Goal: Information Seeking & Learning: Learn about a topic

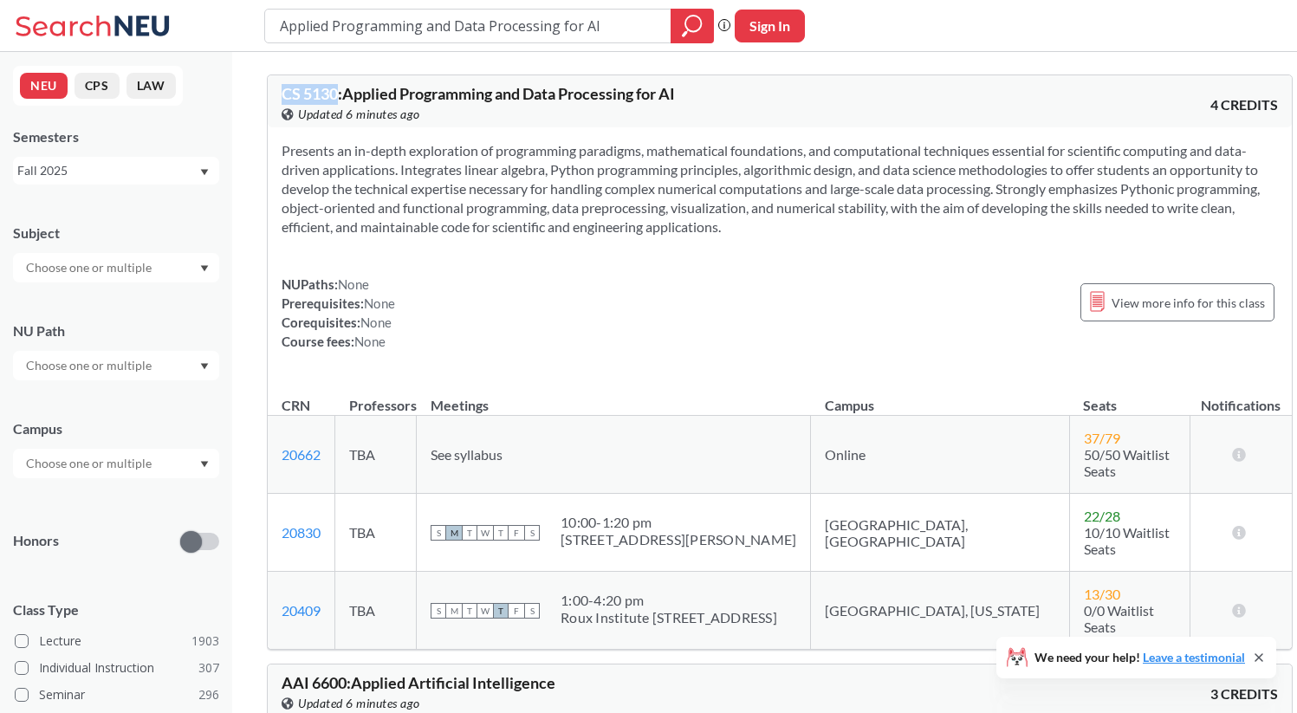
drag, startPoint x: 280, startPoint y: 92, endPoint x: 337, endPoint y: 97, distance: 57.4
click at [337, 97] on div "CS 5130 : Applied Programming and Data Processing for AI View this course on Ba…" at bounding box center [780, 101] width 1024 height 52
copy span "CS 5130"
drag, startPoint x: 703, startPoint y: 97, endPoint x: 281, endPoint y: 94, distance: 422.1
click at [281, 94] on div "CS 5130 : Applied Programming and Data Processing for AI View this course on Ba…" at bounding box center [780, 101] width 1024 height 52
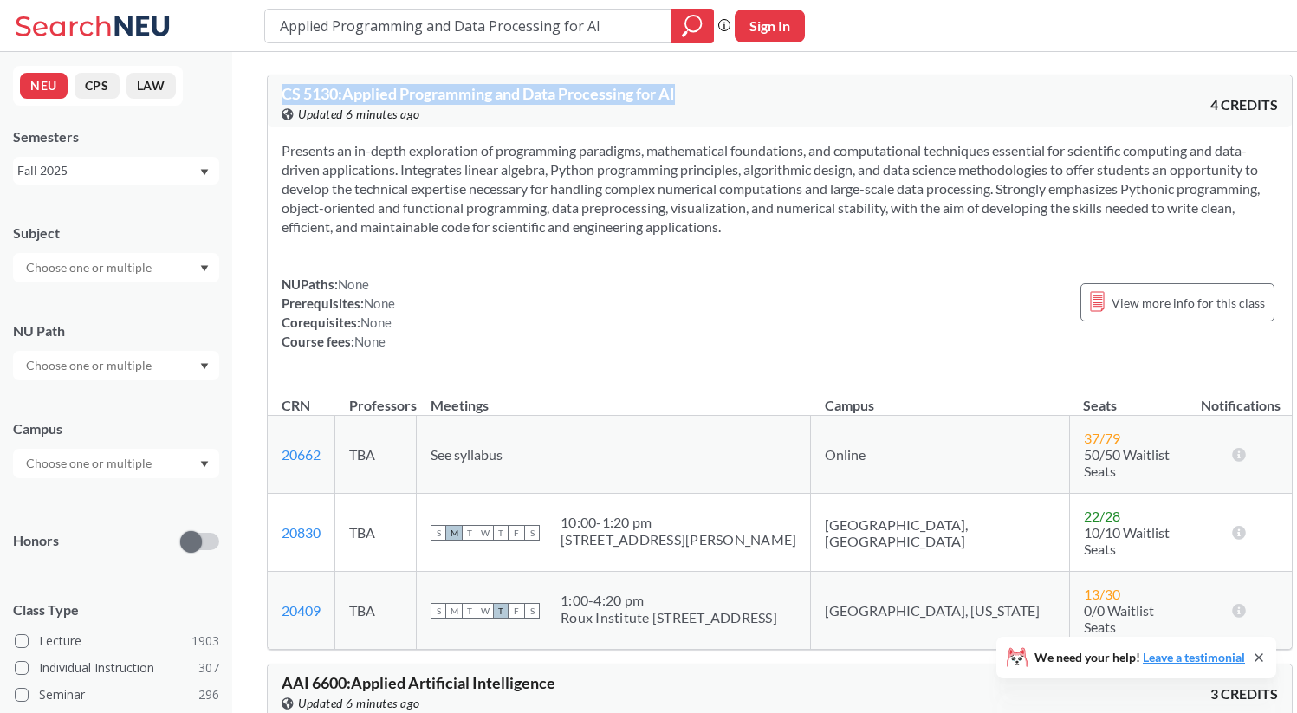
copy span "CS 5130 : Applied Programming and Data Processing for AI"
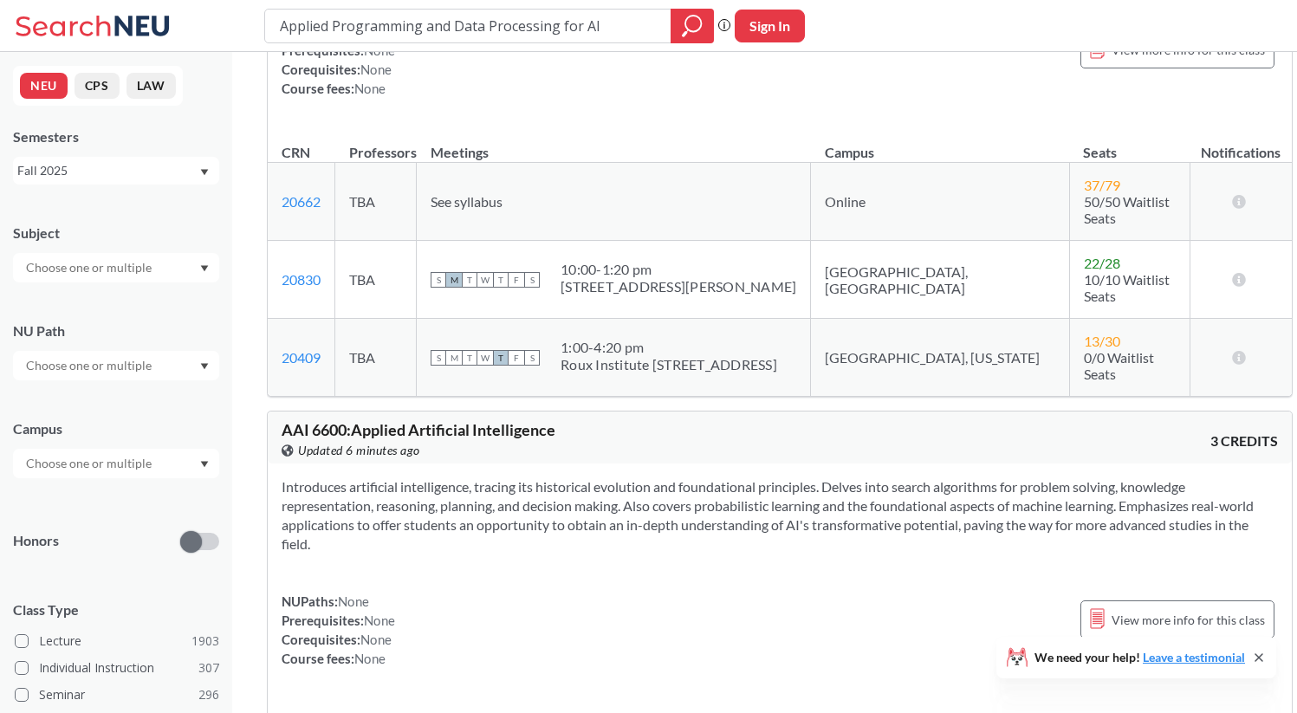
scroll to position [262, 0]
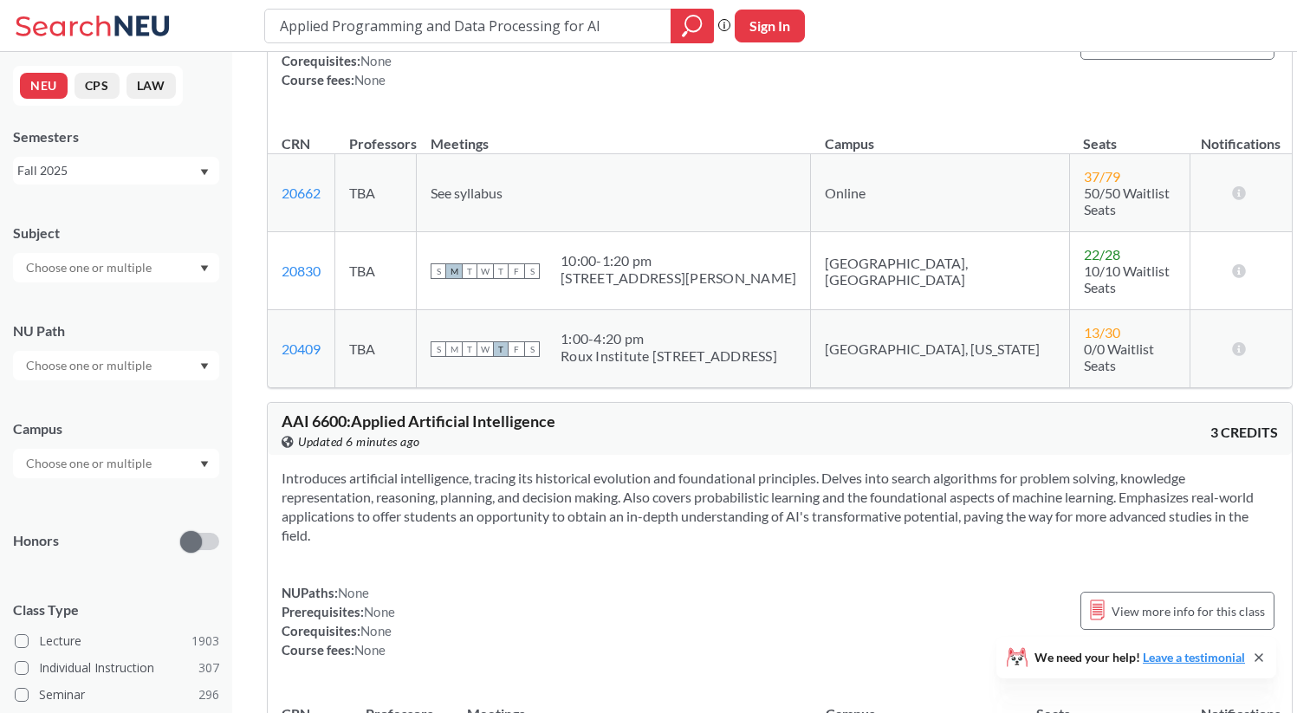
click at [299, 412] on span "AAI 6600 : Applied Artificial Intelligence" at bounding box center [419, 421] width 274 height 19
click at [298, 412] on span "AAI 6600 : Applied Artificial Intelligence" at bounding box center [419, 421] width 274 height 19
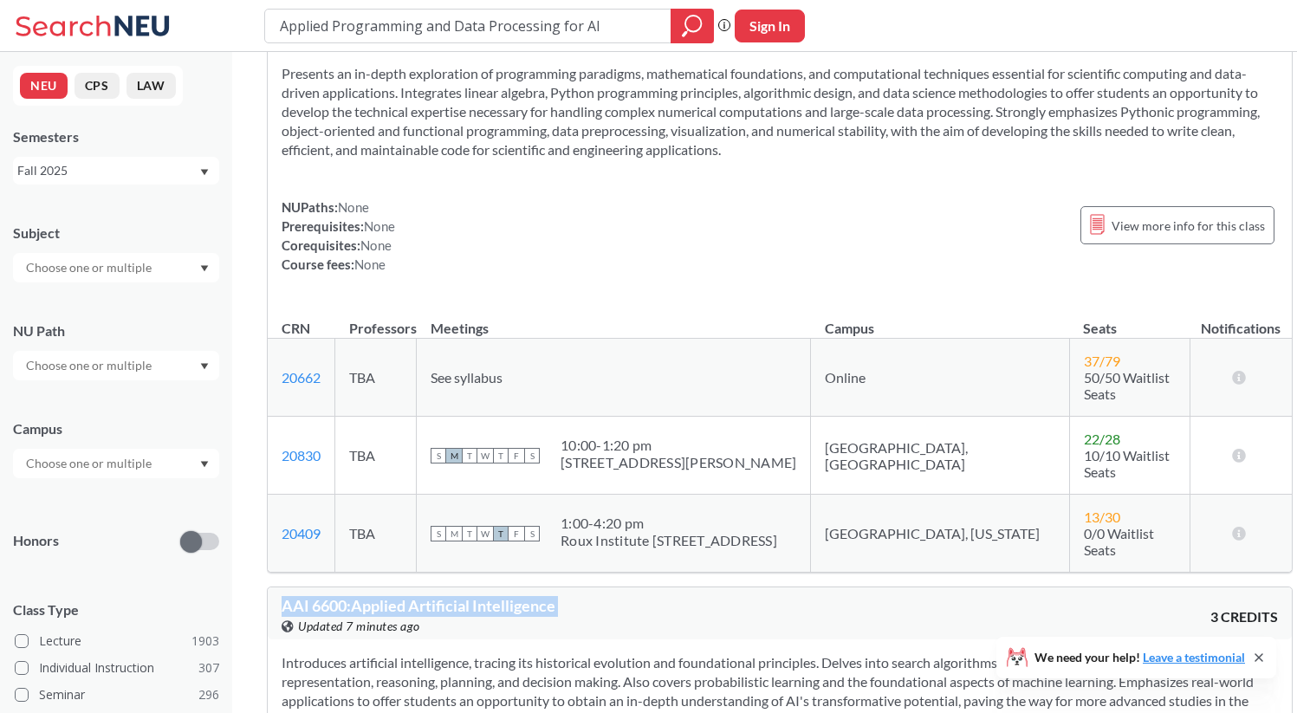
scroll to position [80, 0]
click at [450, 594] on span "AAI 6600 : Applied Artificial Intelligence" at bounding box center [419, 603] width 274 height 19
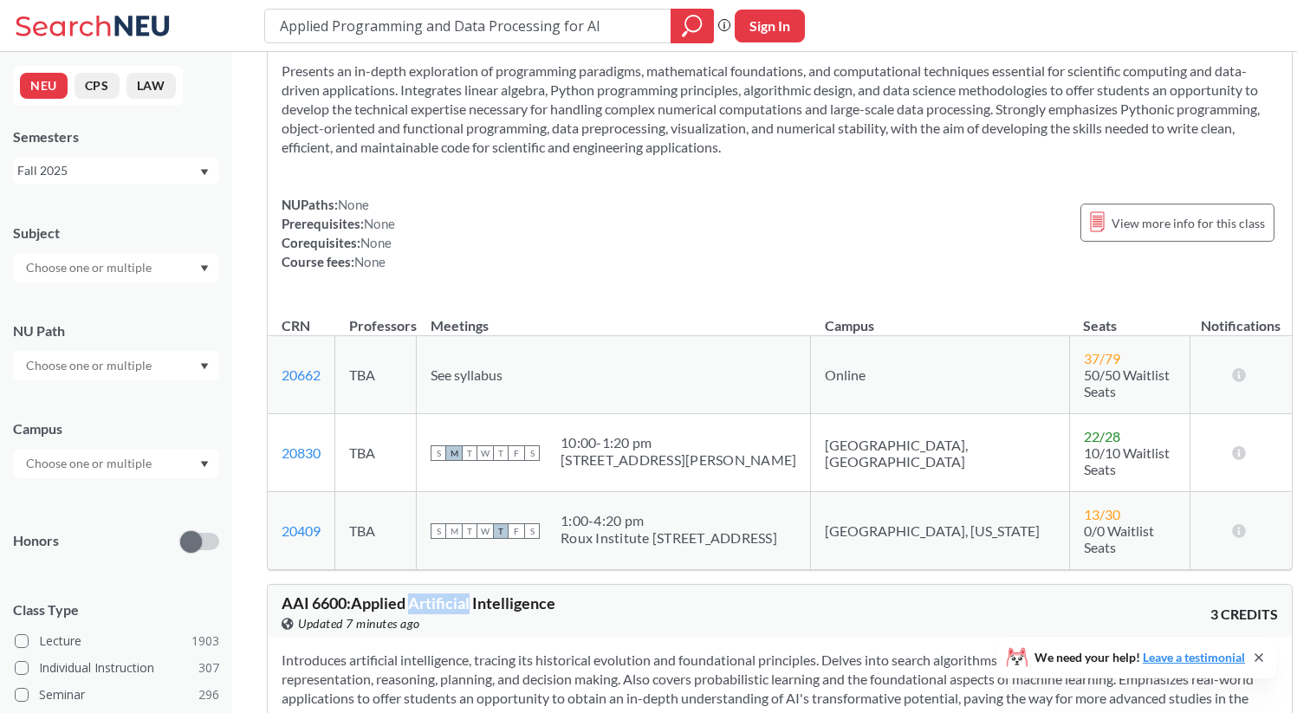
click at [450, 594] on span "AAI 6600 : Applied Artificial Intelligence" at bounding box center [419, 603] width 274 height 19
click at [405, 27] on input "Applied Programming and Data Processing for AI" at bounding box center [468, 25] width 380 height 29
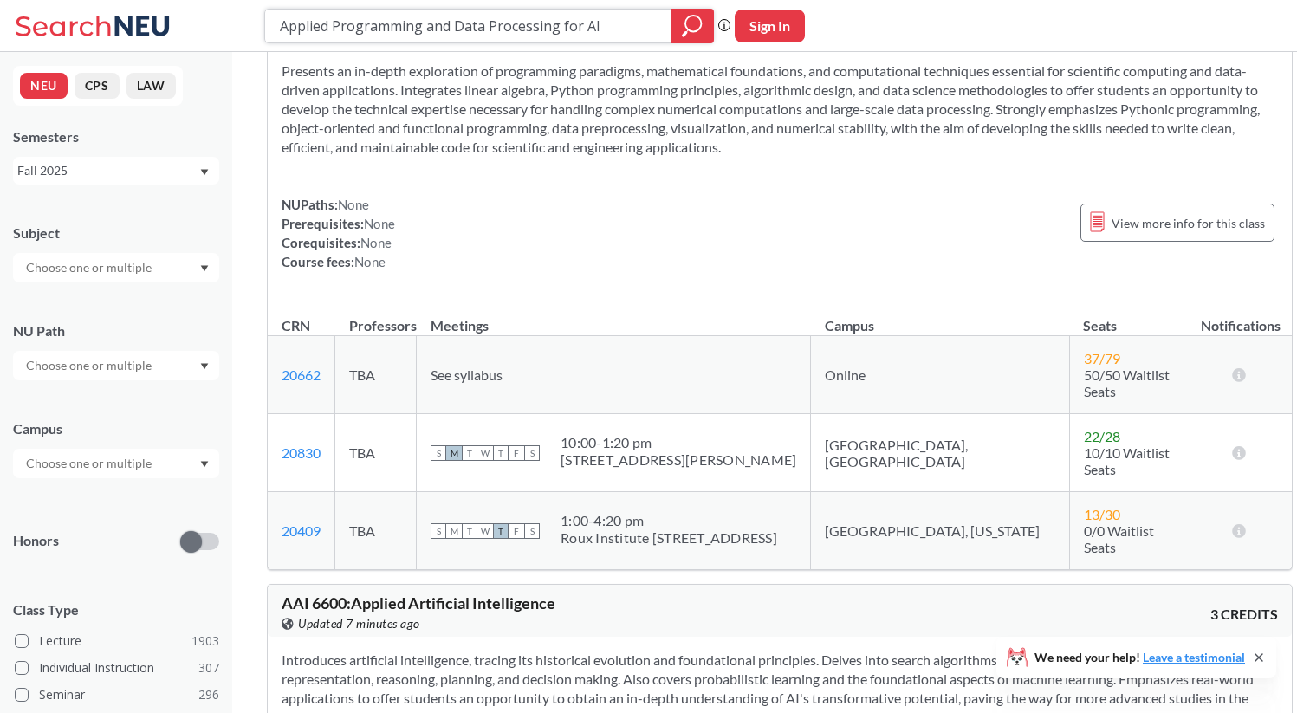
paste input "foundation of artificial intelligence"
type input "foundation of artificial intelligence"
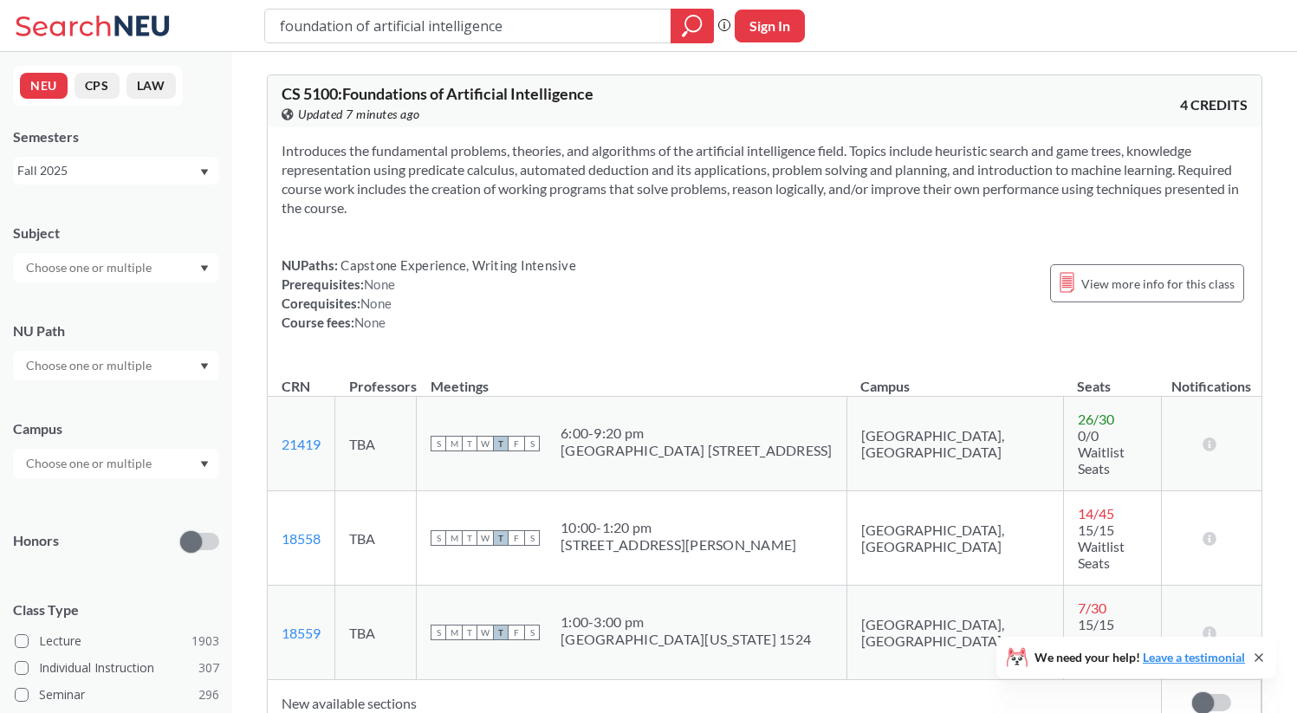
click at [391, 94] on span "CS 5100 : Foundations of Artificial Intelligence" at bounding box center [438, 93] width 312 height 19
copy div "CS 5100 : Foundations of Artificial Intelligence View this course on Banner."
click at [536, 21] on input "foundation of artificial intelligence" at bounding box center [468, 25] width 380 height 29
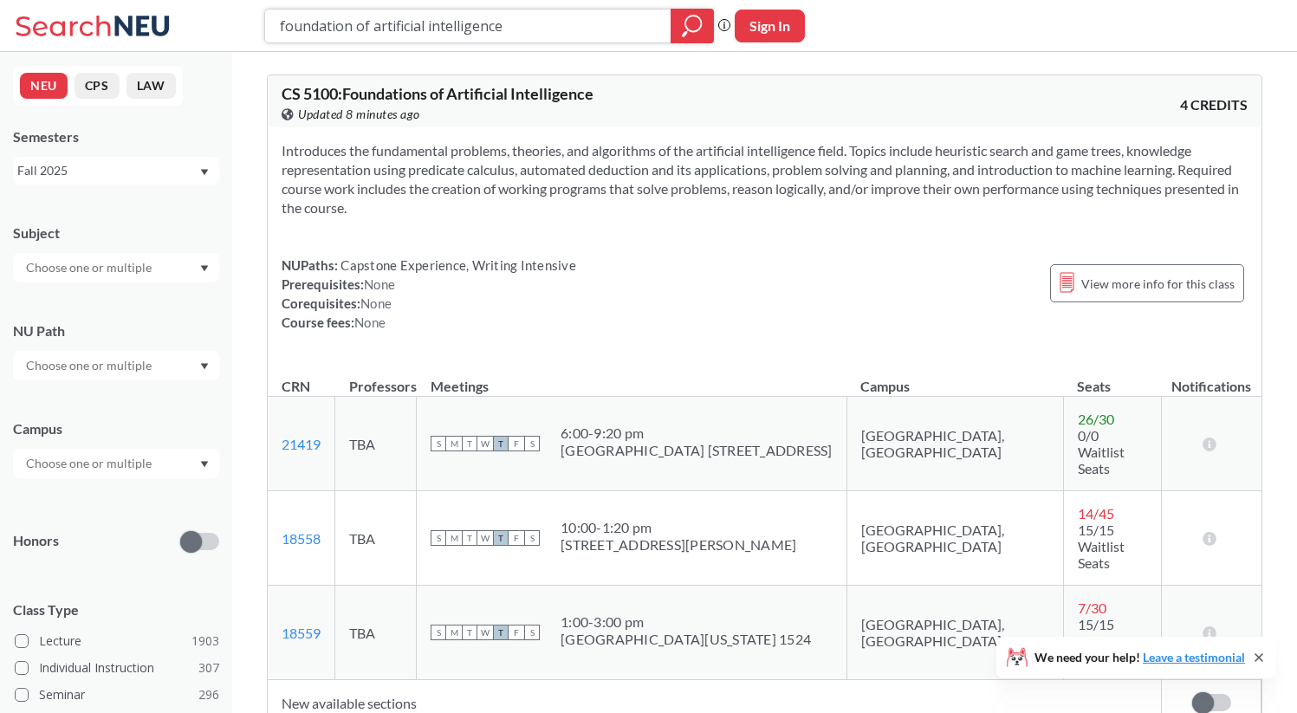
click at [536, 21] on input "foundation of artificial intelligence" at bounding box center [468, 25] width 380 height 29
type input "data structures"
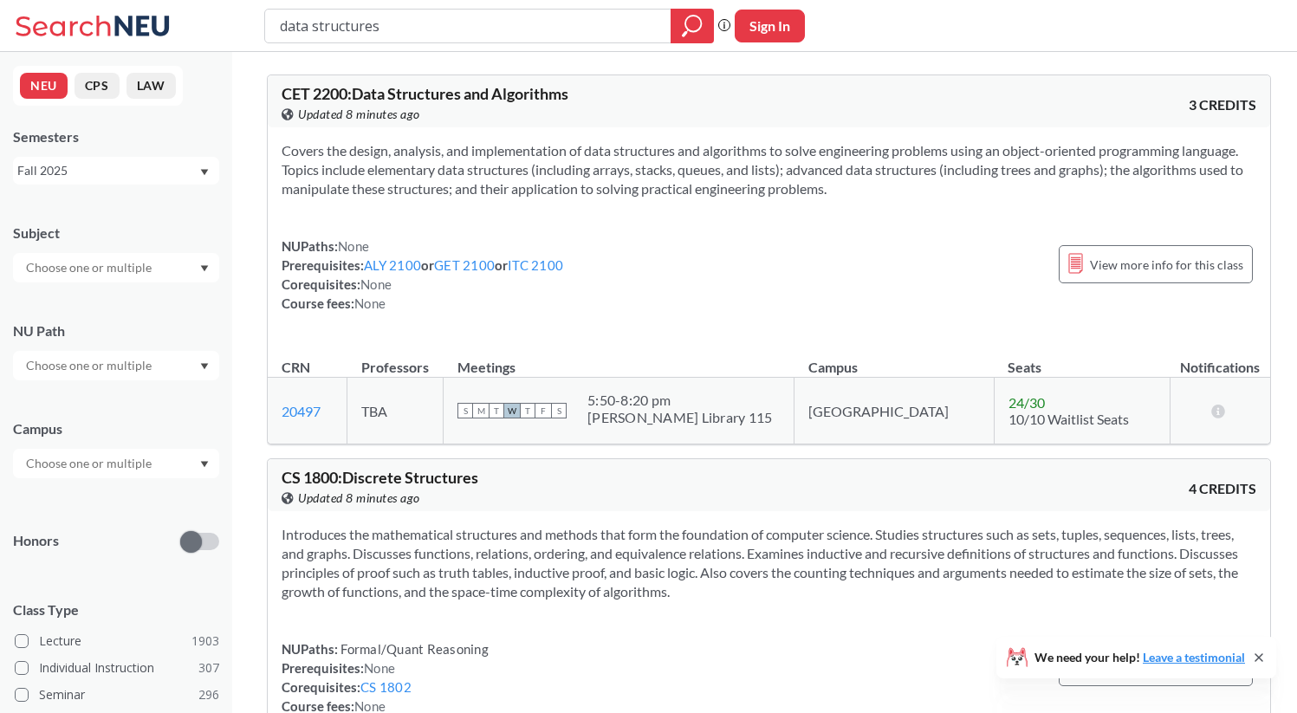
click at [509, 102] on span "CET 2200 : Data Structures and Algorithms" at bounding box center [425, 93] width 287 height 19
click at [445, 588] on section "Introduces the mathematical structures and methods that form the foundation of …" at bounding box center [769, 563] width 975 height 76
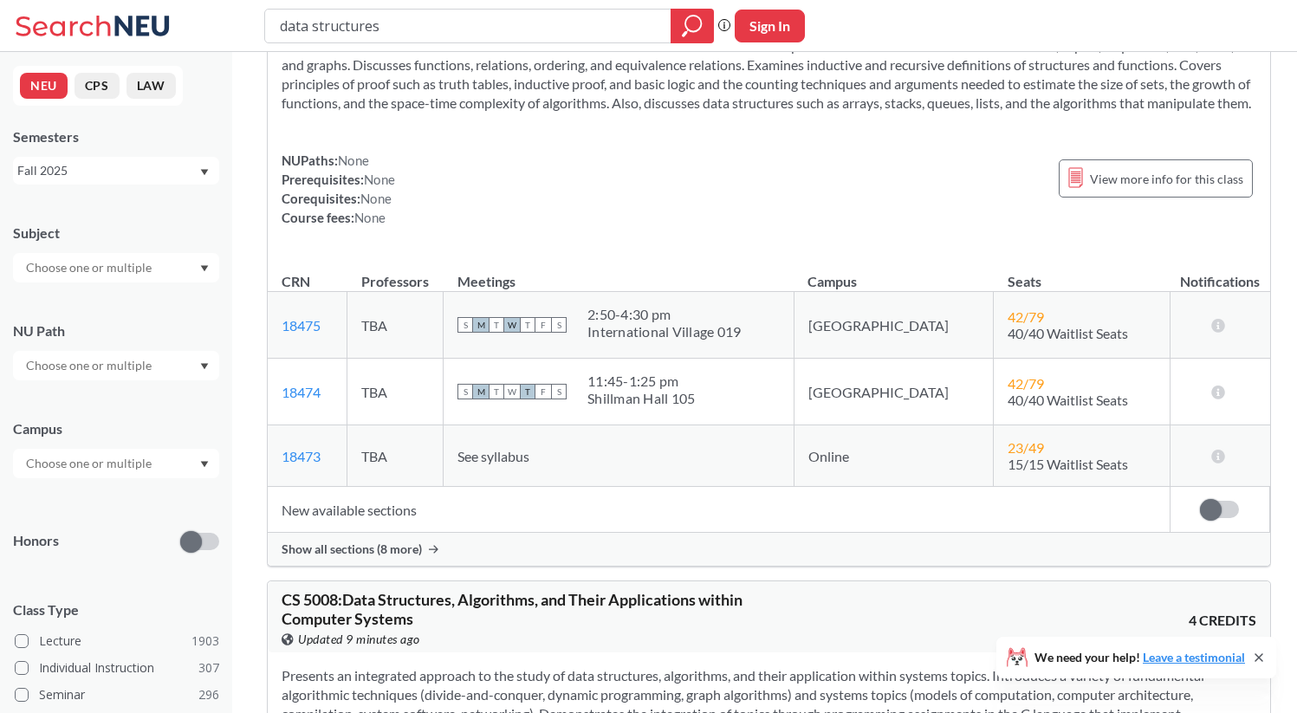
scroll to position [1201, 0]
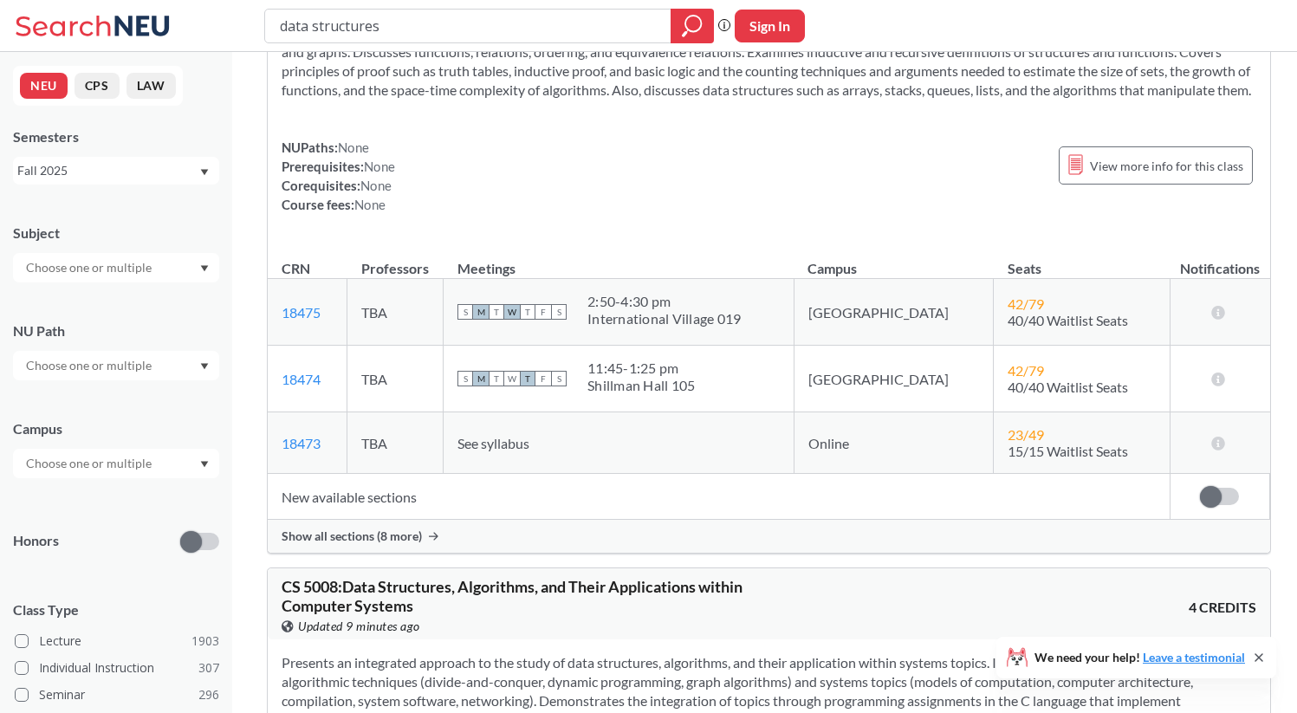
click at [420, 577] on span "CS 5008 : Data Structures, Algorithms, and Their Applications within Computer S…" at bounding box center [512, 596] width 461 height 38
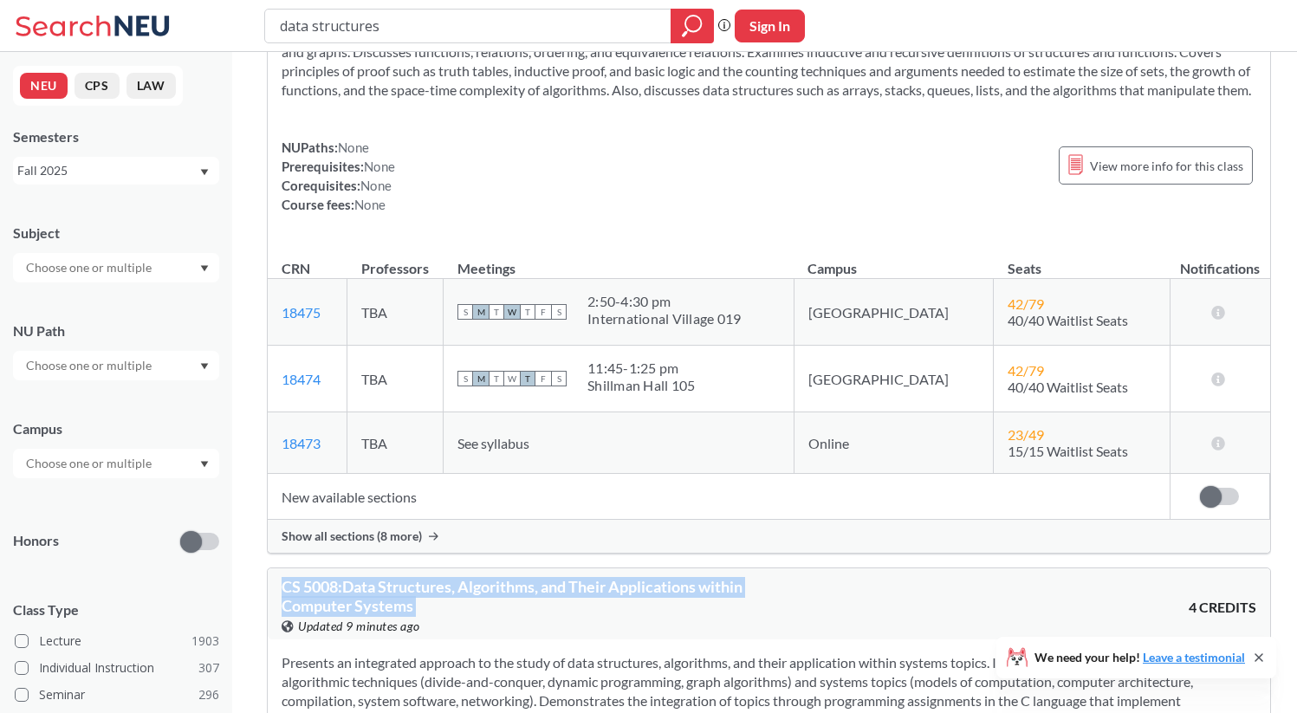
click at [420, 577] on span "CS 5008 : Data Structures, Algorithms, and Their Applications within Computer S…" at bounding box center [512, 596] width 461 height 38
copy div "CS 5008 : Data Structures, Algorithms, and Their Applications within Computer S…"
click at [502, 31] on input "data structures" at bounding box center [468, 25] width 380 height 29
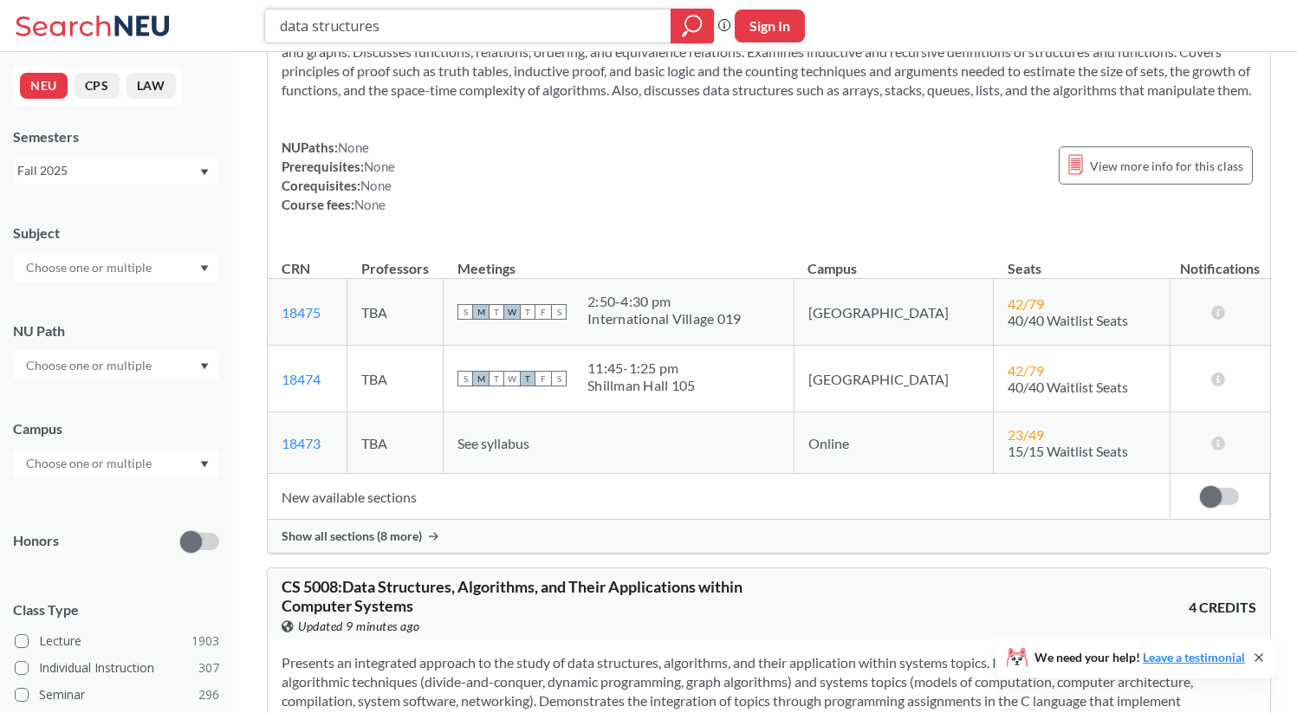
click at [502, 31] on input "data structures" at bounding box center [468, 25] width 380 height 29
type input "exploring AI"
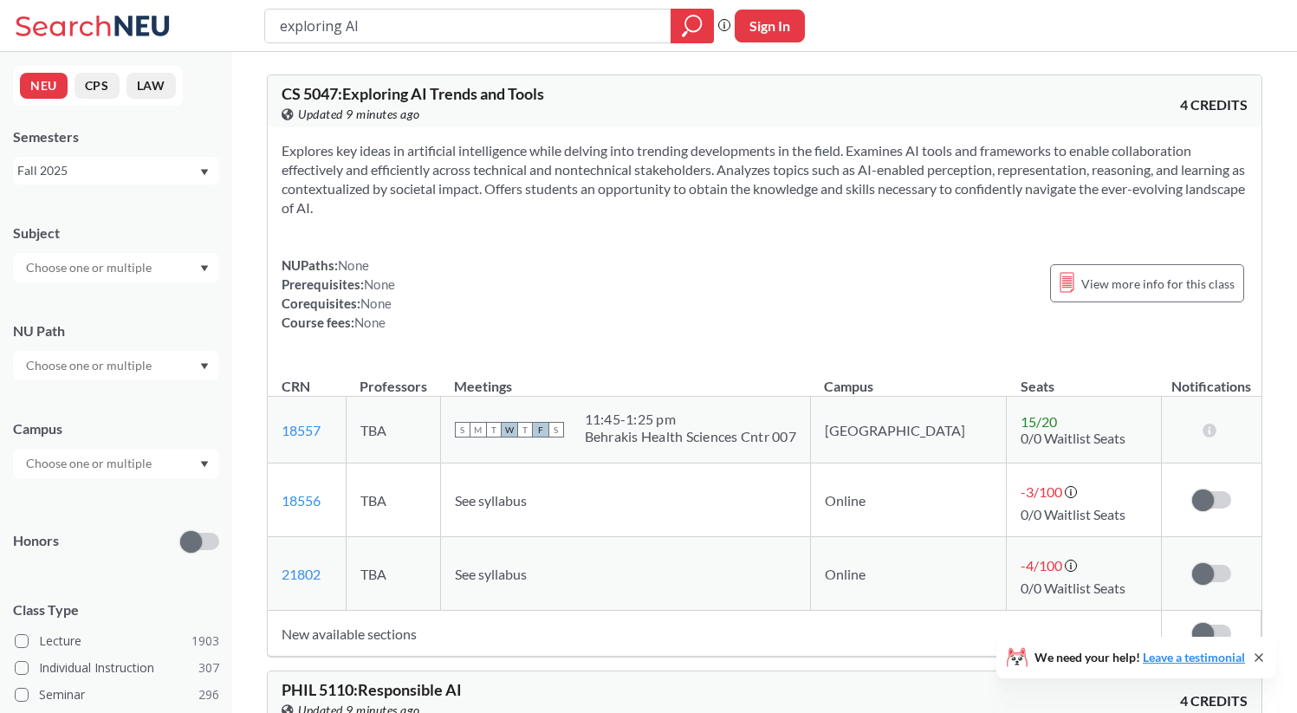
click at [453, 89] on span "CS 5047 : Exploring AI Trends and Tools" at bounding box center [413, 93] width 263 height 19
copy div "CS 5047 : Exploring AI Trends and Tools View this course on Banner."
click at [496, 24] on input "exploring AI" at bounding box center [468, 25] width 380 height 29
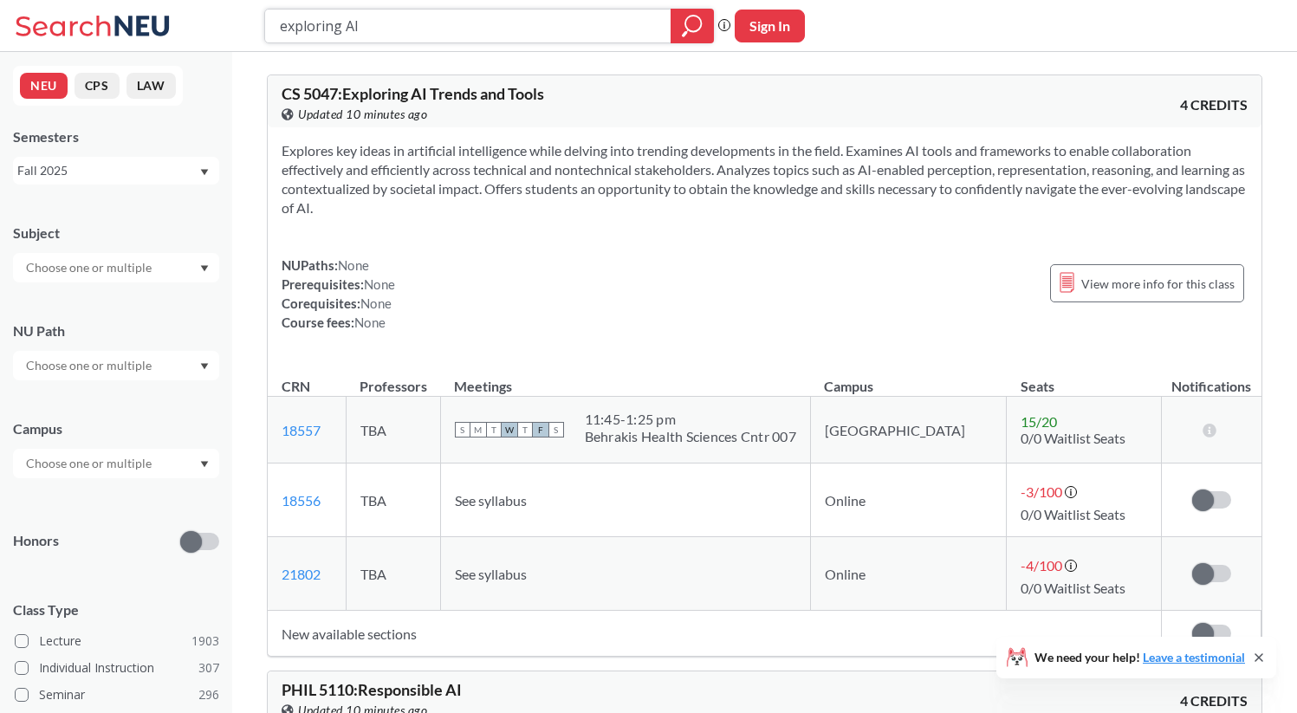
click at [496, 24] on input "exploring AI" at bounding box center [468, 25] width 380 height 29
paste input "Statistical Thermodynamics"
type input "Statistical Thermodynamics"
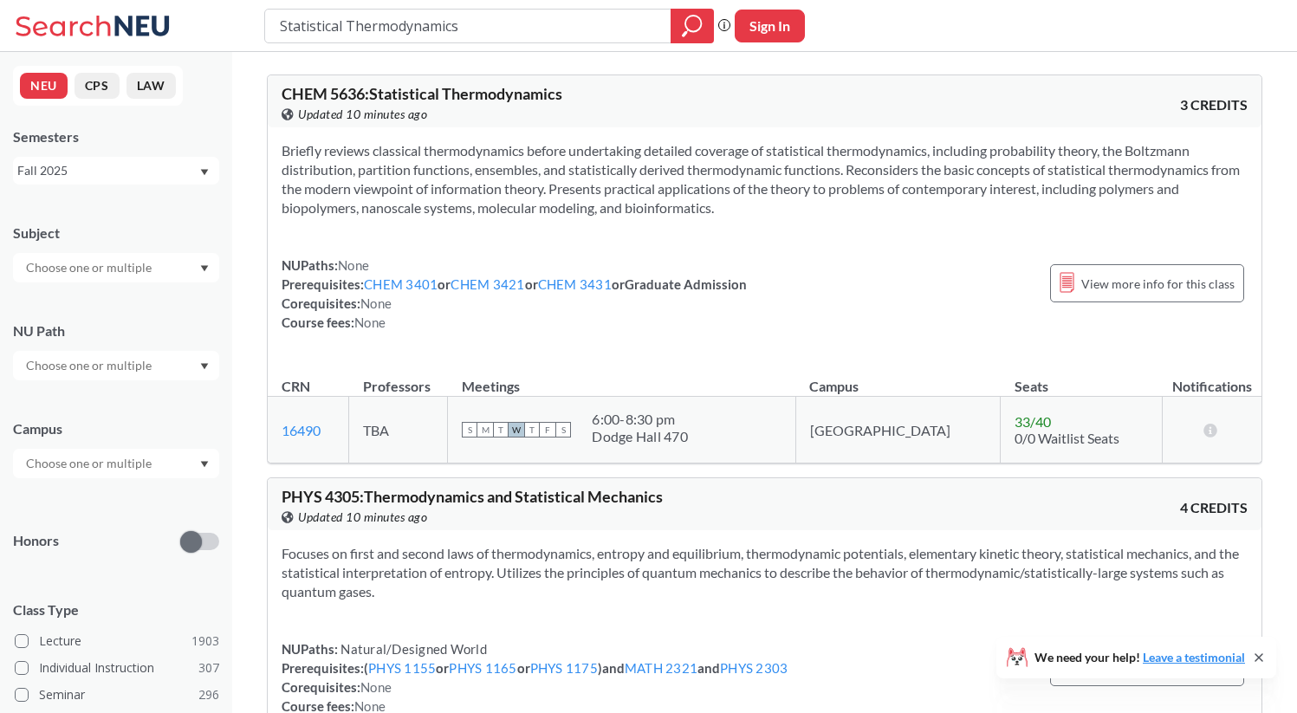
click at [444, 94] on span "CHEM 5636 : Statistical Thermodynamics" at bounding box center [422, 93] width 281 height 19
copy div "CHEM 5636 : Statistical Thermodynamics View this course on Banner."
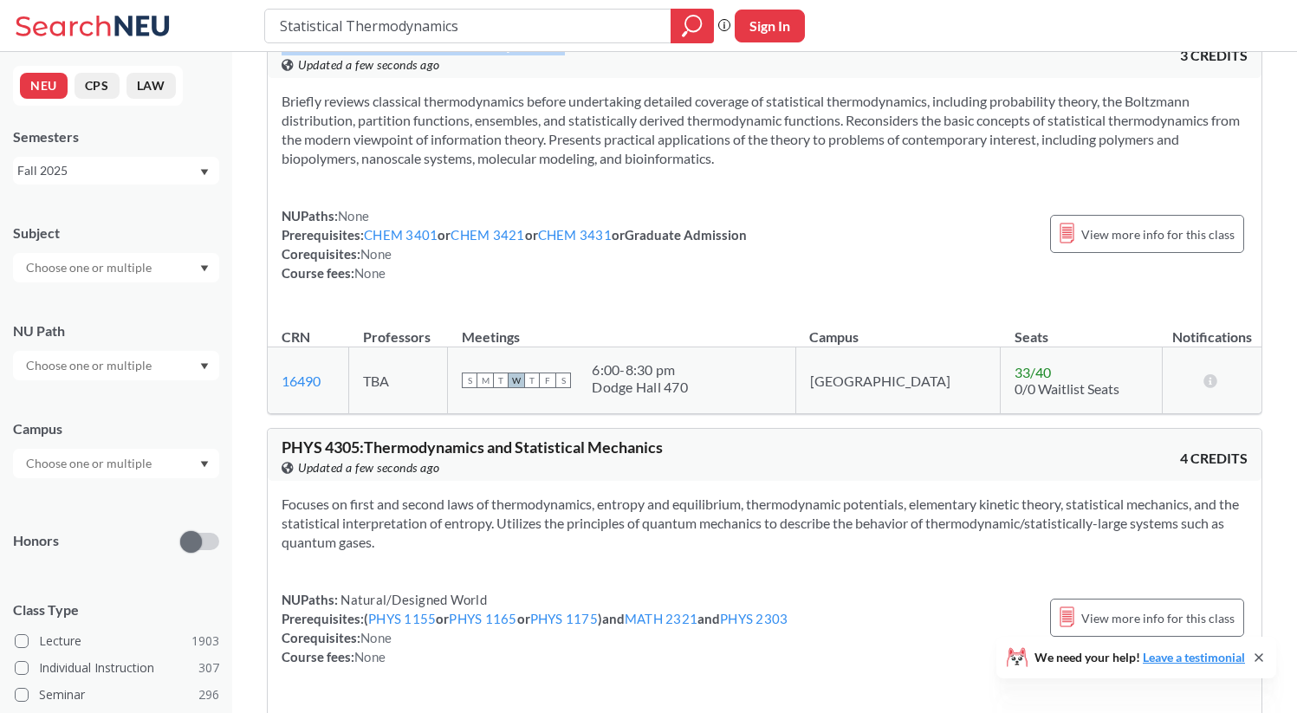
scroll to position [85, 0]
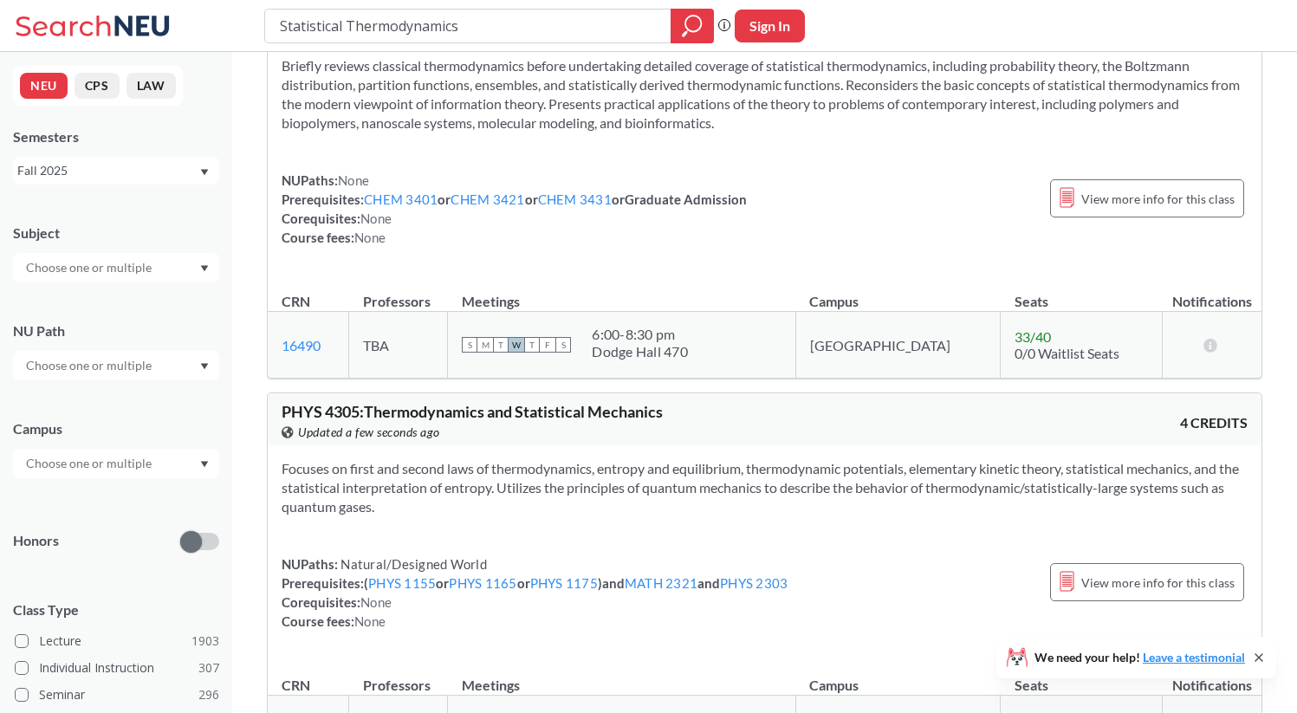
click at [480, 412] on span "PHYS 4305 : Thermodynamics and Statistical Mechanics" at bounding box center [472, 411] width 381 height 19
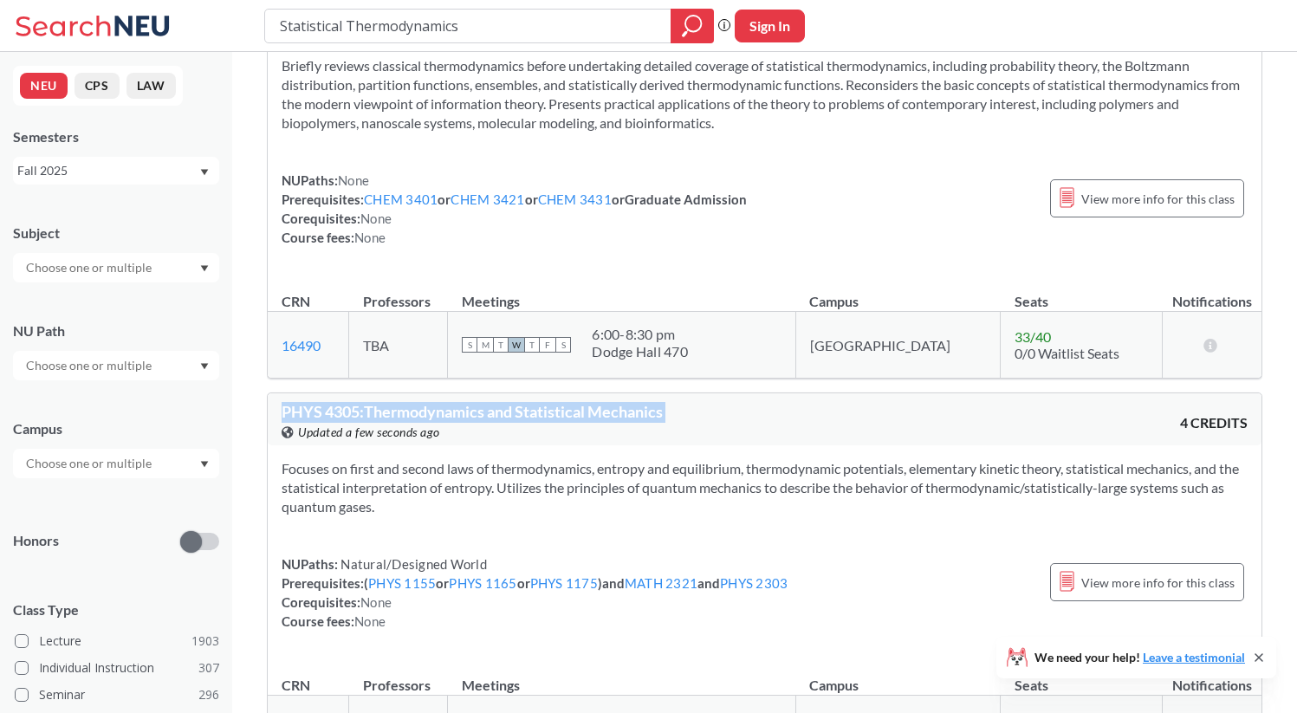
click at [480, 412] on span "PHYS 4305 : Thermodynamics and Statistical Mechanics" at bounding box center [472, 411] width 381 height 19
copy div "PHYS 4305 : Thermodynamics and Statistical Mechanics View this course on Banner."
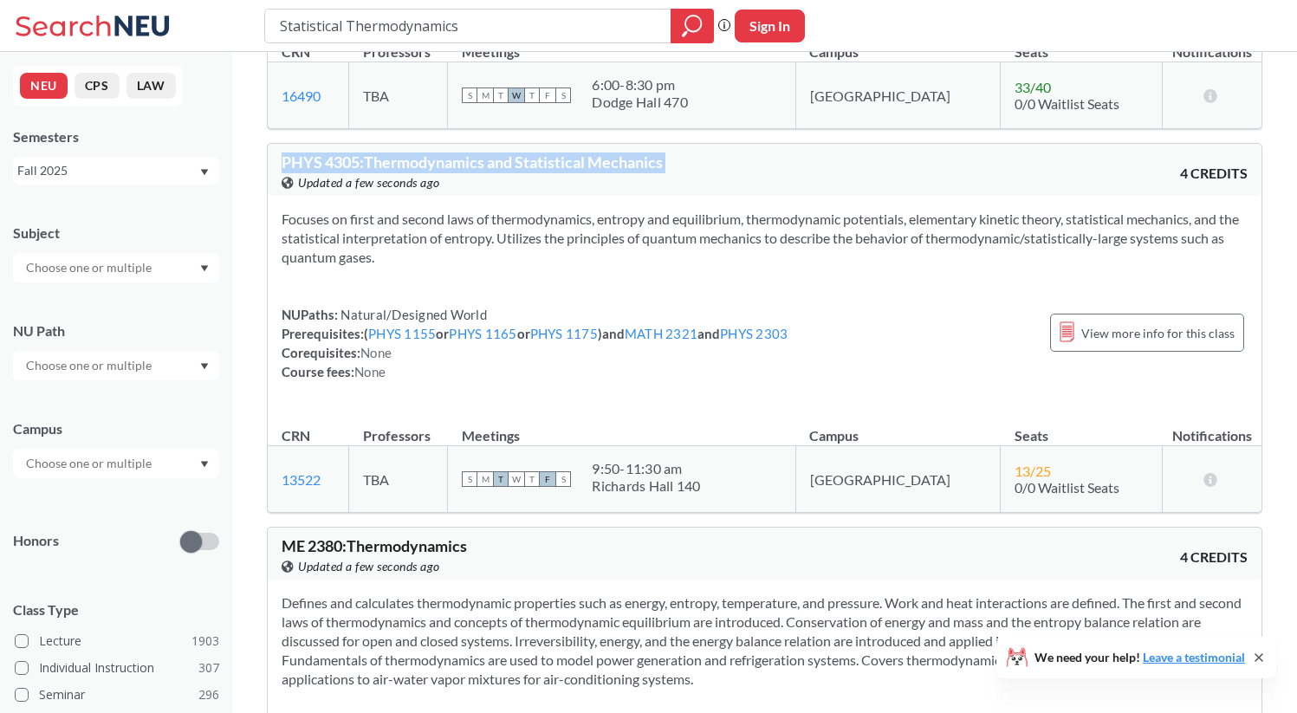
scroll to position [236, 0]
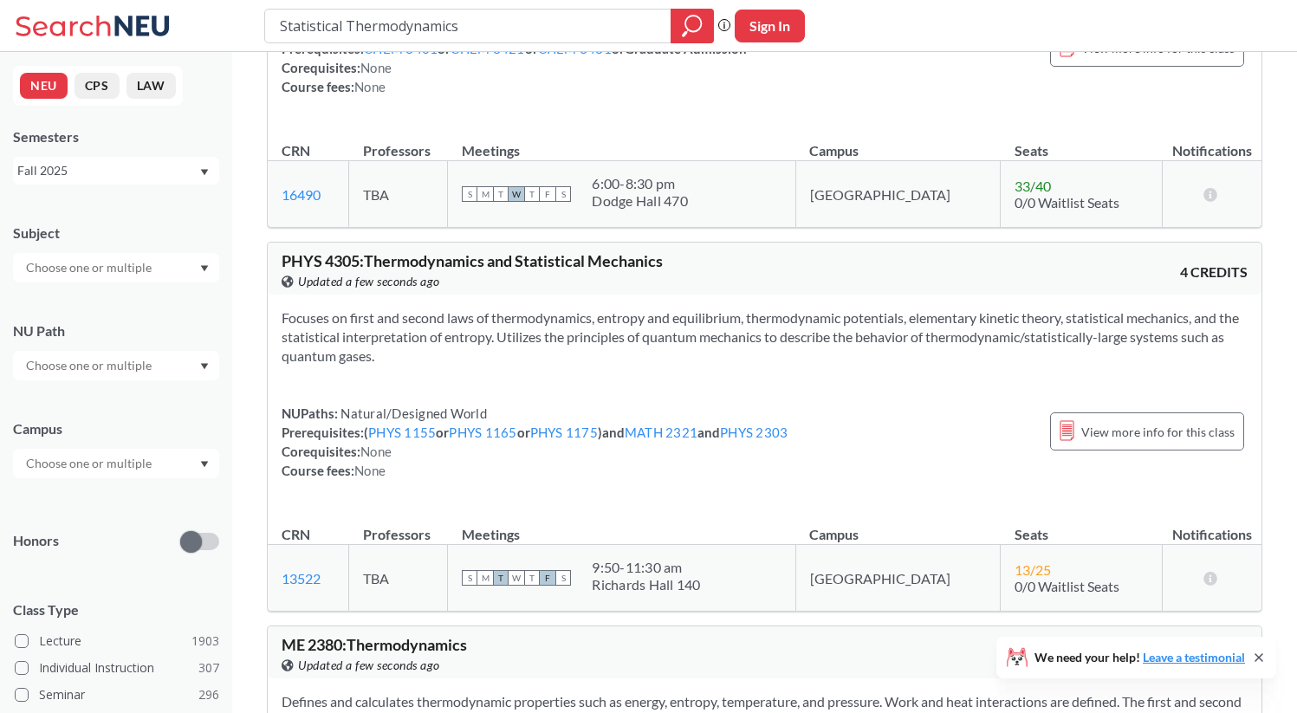
click at [307, 266] on span "PHYS 4305 : Thermodynamics and Statistical Mechanics" at bounding box center [472, 260] width 381 height 19
copy span "PHYS"
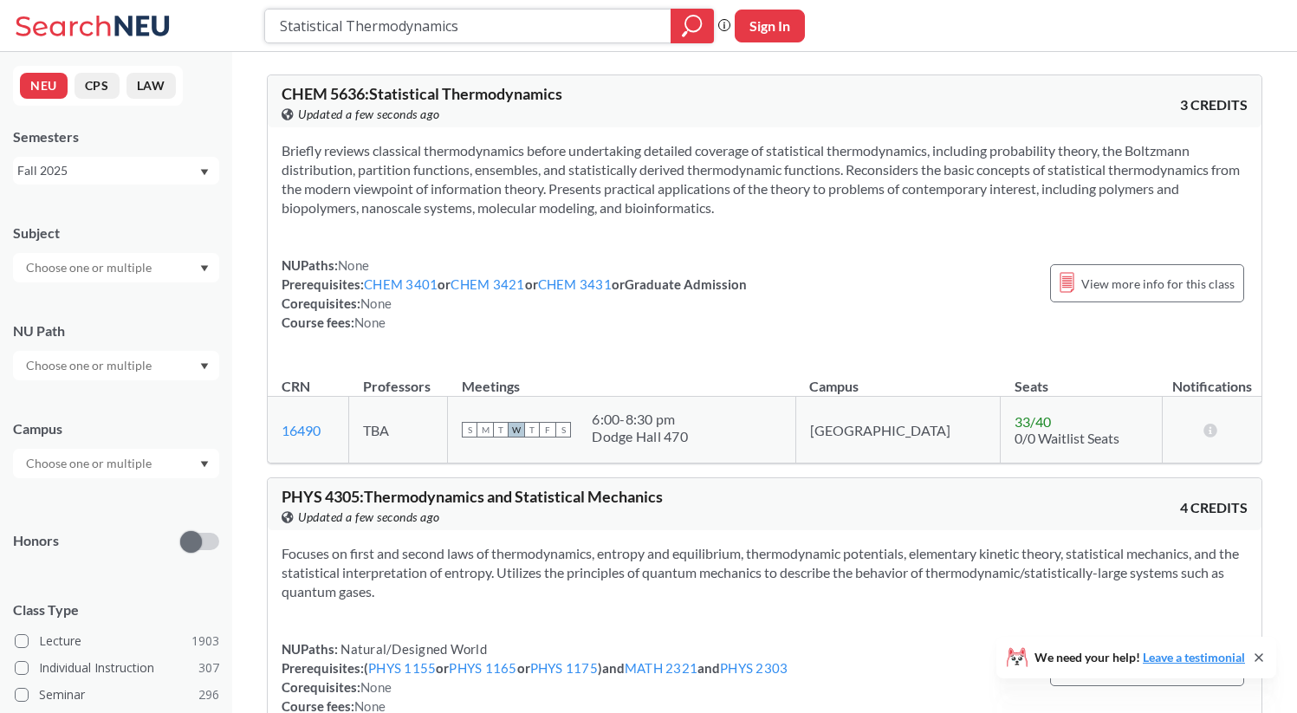
click at [364, 28] on input "Statistical Thermodynamics" at bounding box center [468, 25] width 380 height 29
paste input "PHYS"
type input "PHYS"
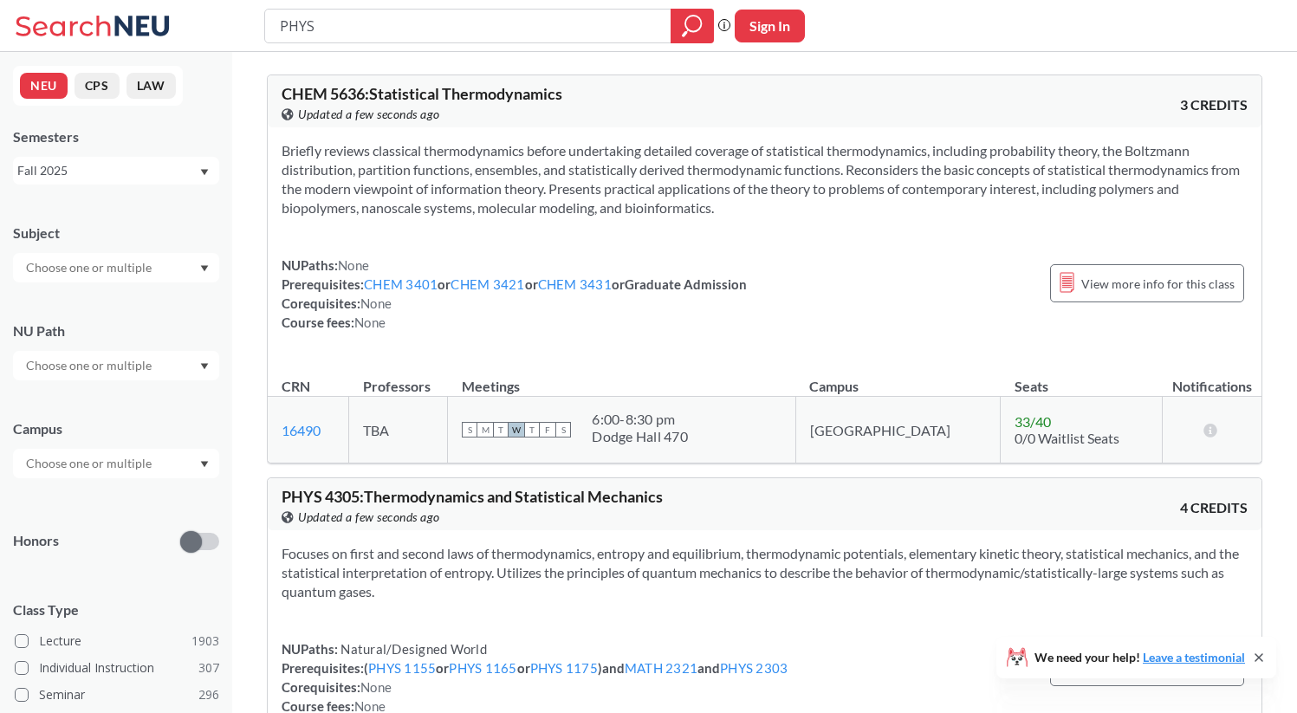
click at [131, 276] on input "text" at bounding box center [90, 267] width 146 height 21
type input "ph"
click at [120, 308] on p "Physics" at bounding box center [121, 316] width 196 height 17
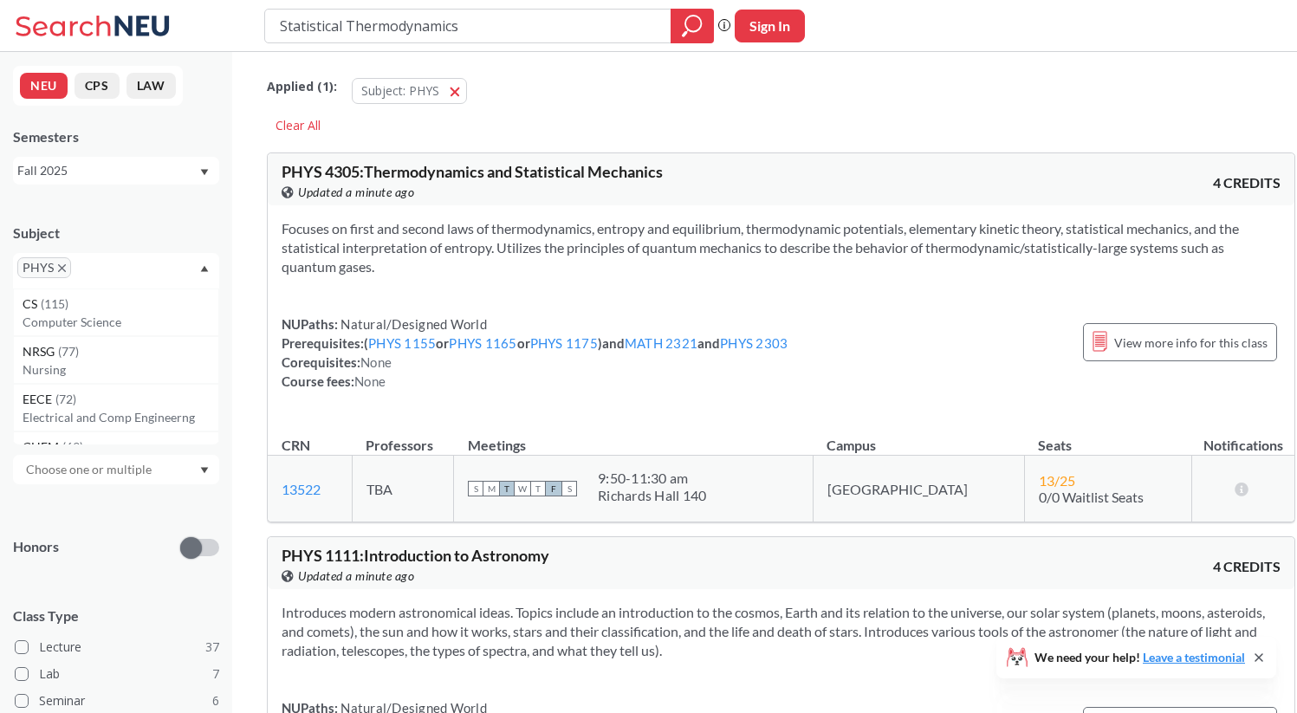
click at [70, 497] on div "Subject PHYS CS ( 115 ) Computer Science NRSG ( 77 ) Nursing EECE ( 72 ) Electr…" at bounding box center [116, 562] width 206 height 712
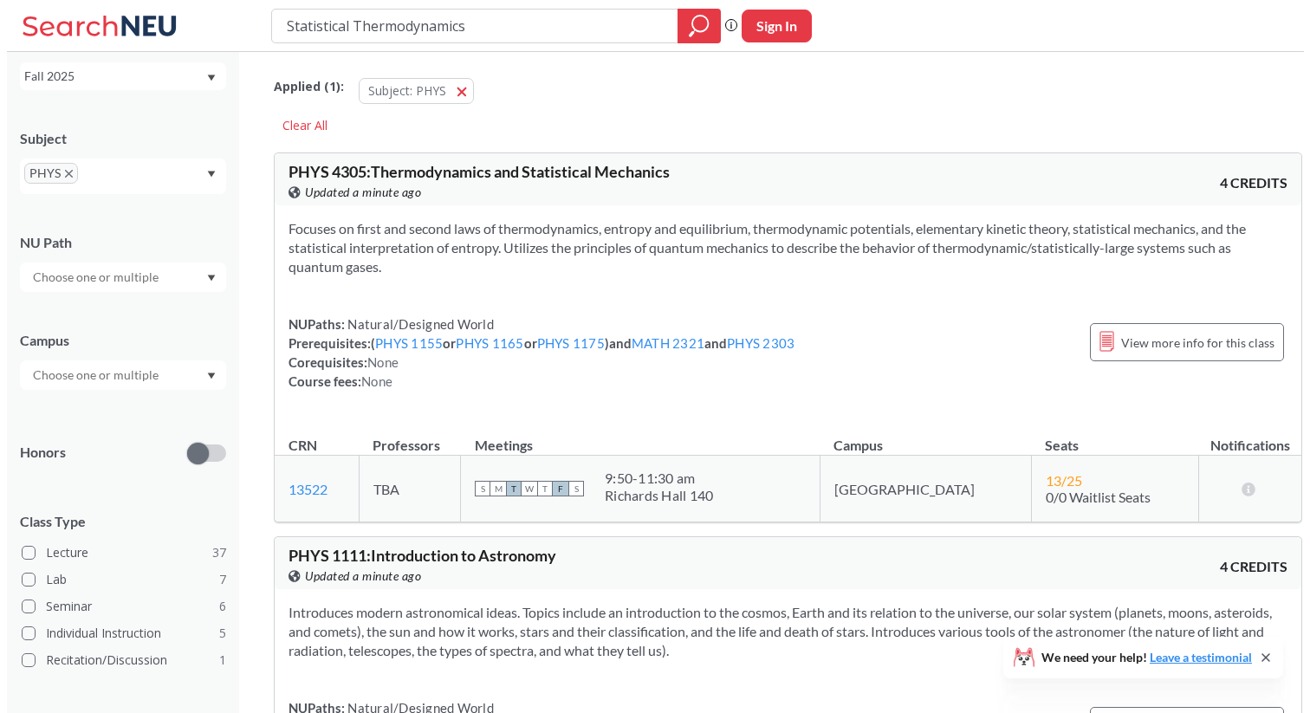
scroll to position [156, 0]
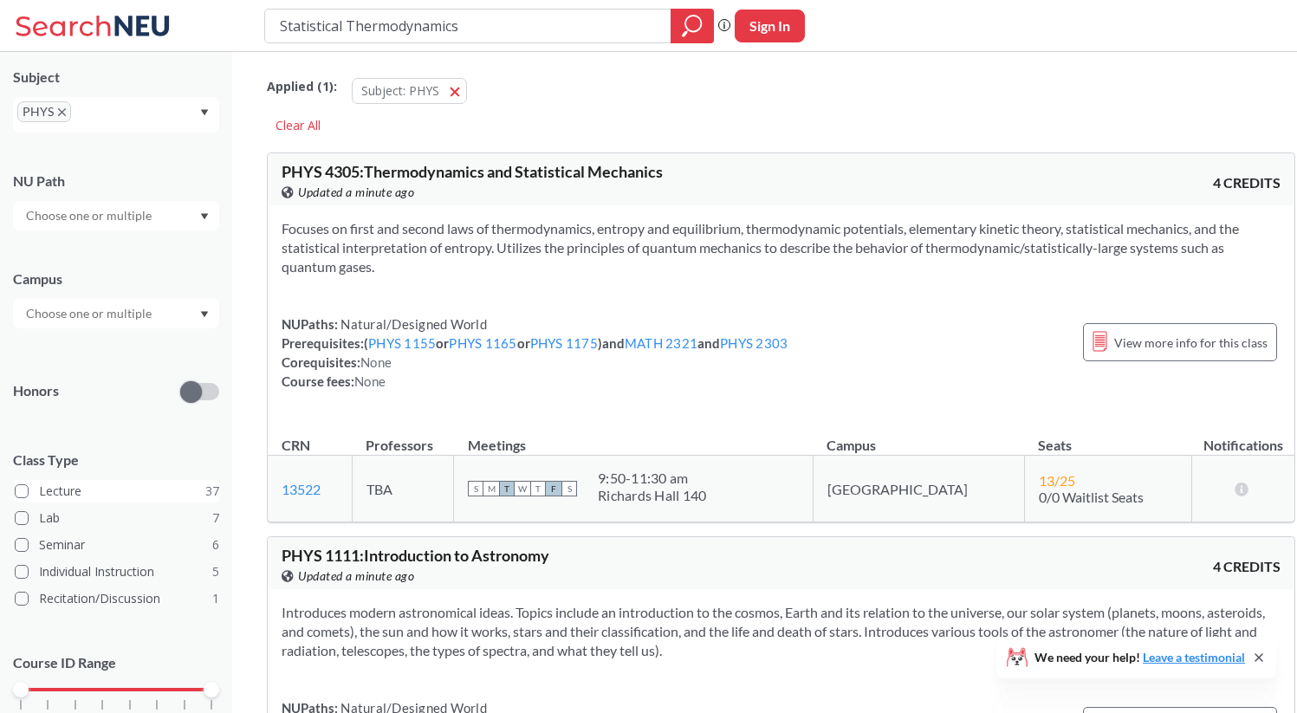
click at [22, 487] on span at bounding box center [22, 491] width 14 height 14
click at [39, 487] on input "Lecture 37" at bounding box center [46, 489] width 14 height 14
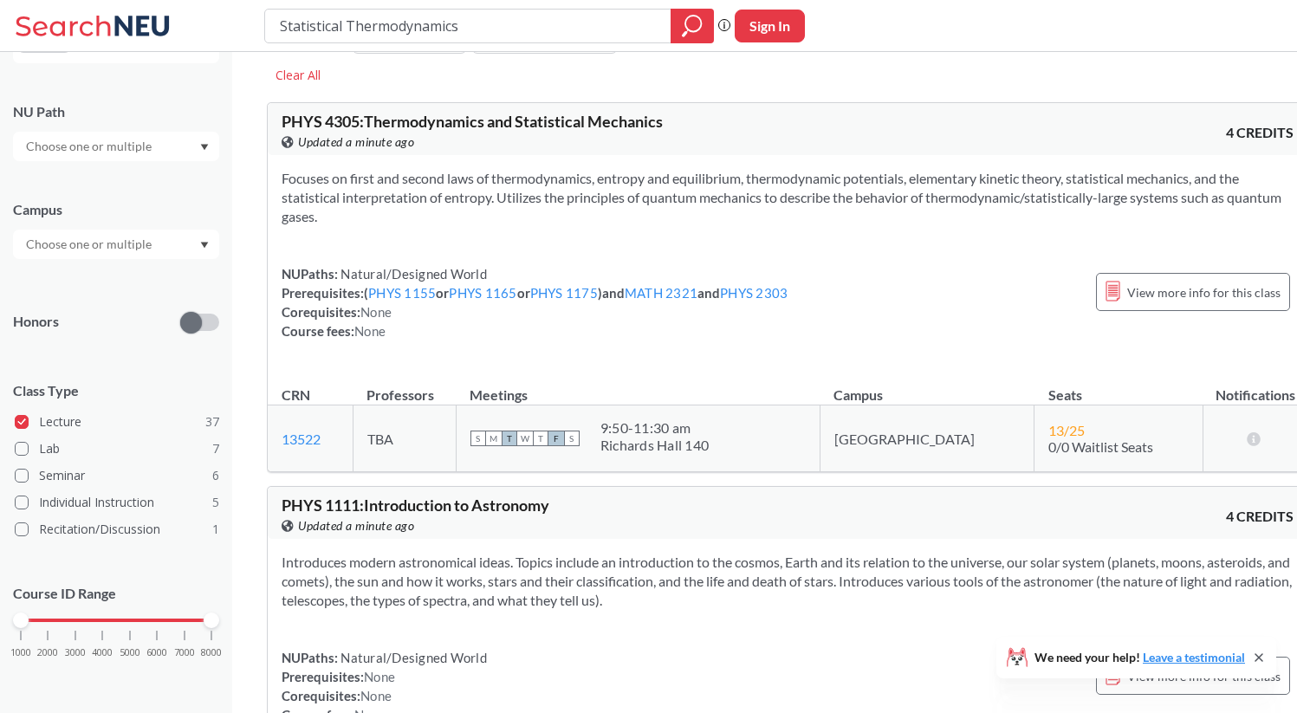
scroll to position [55, 0]
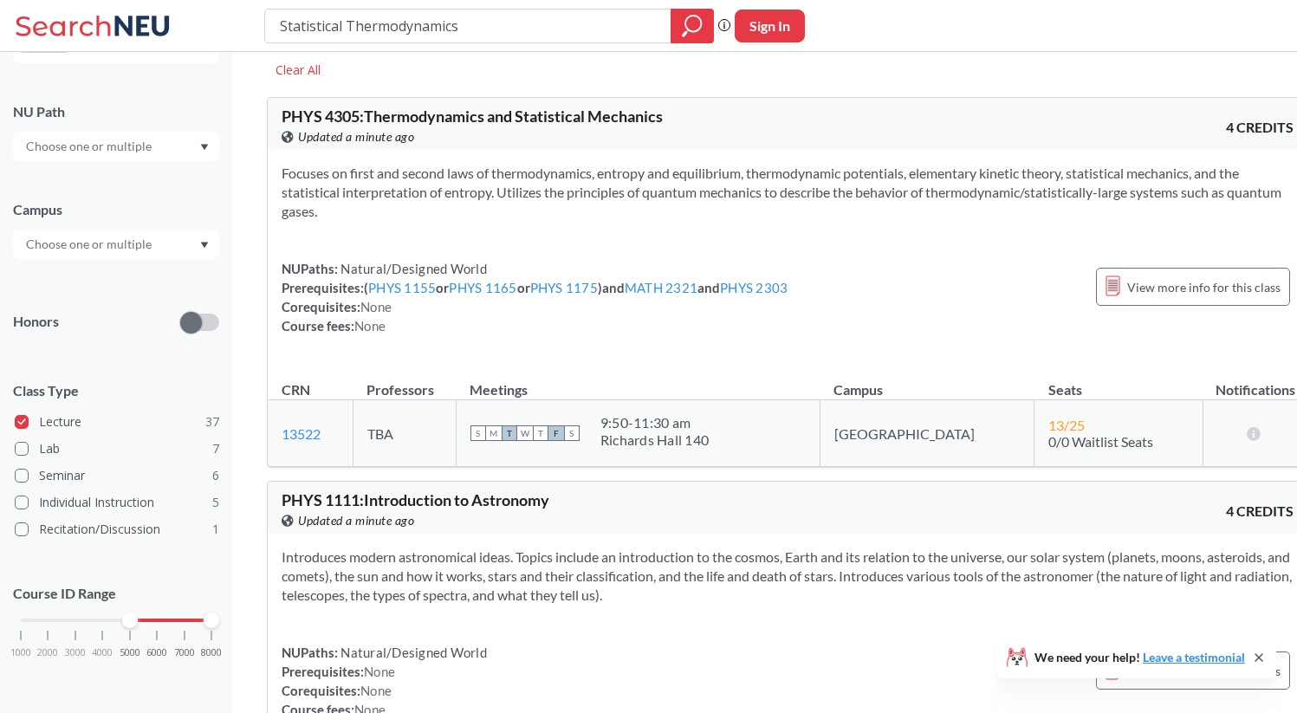
drag, startPoint x: 22, startPoint y: 622, endPoint x: 134, endPoint y: 630, distance: 112.9
click at [134, 630] on div "1000 2000 3000 4000 5000 6000 7000 8000" at bounding box center [116, 653] width 206 height 78
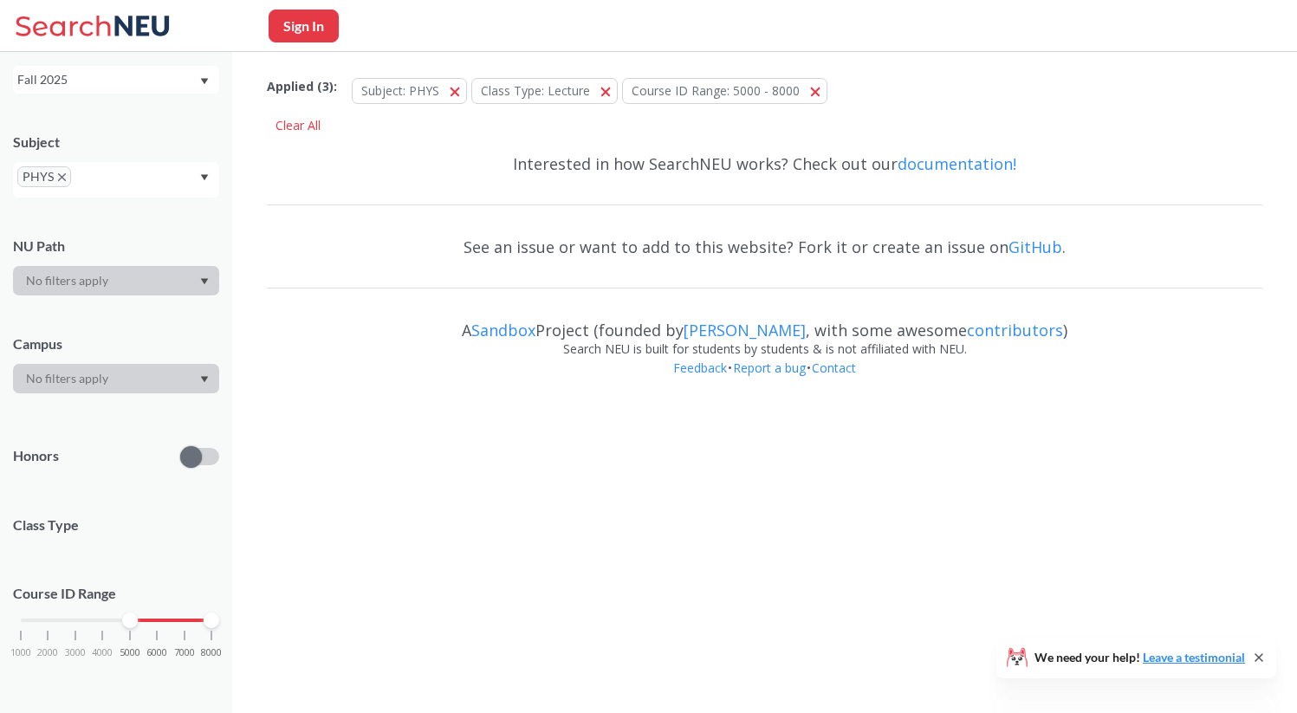
scroll to position [172, 0]
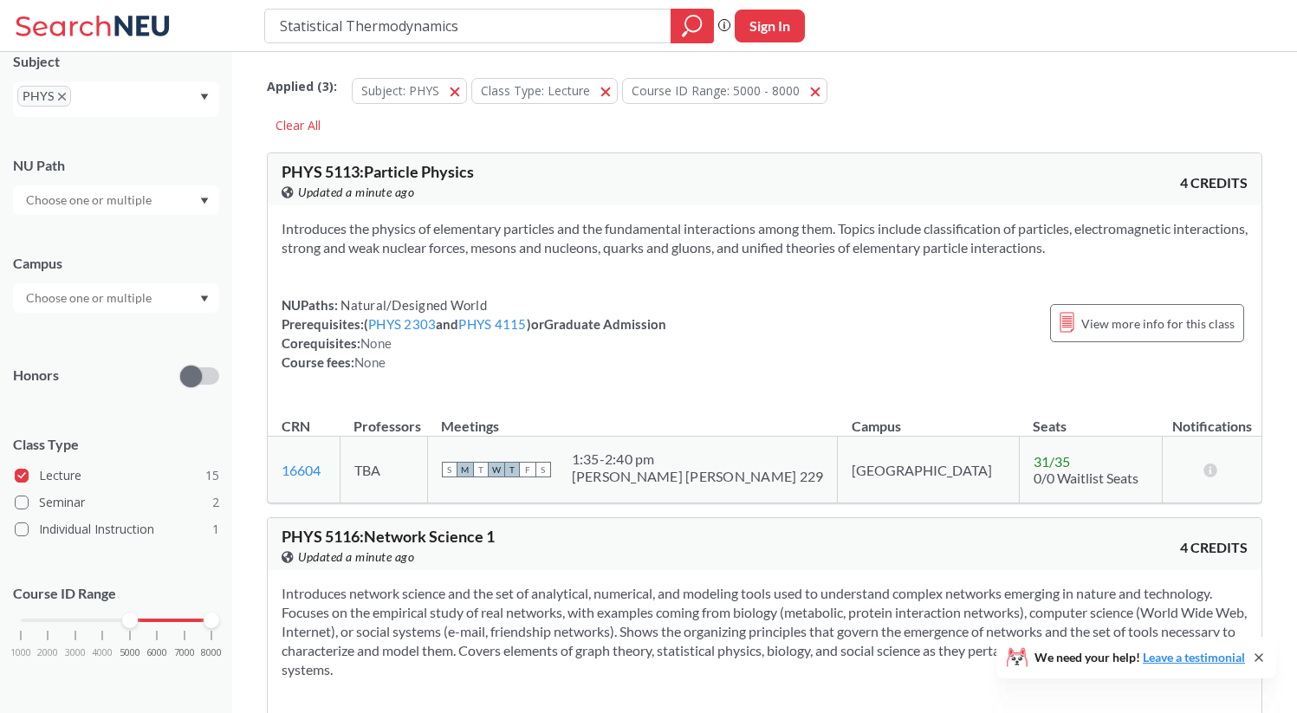
click at [534, 33] on input "Statistical Thermodynamics" at bounding box center [468, 25] width 380 height 29
click at [699, 27] on icon "magnifying glass" at bounding box center [692, 26] width 21 height 24
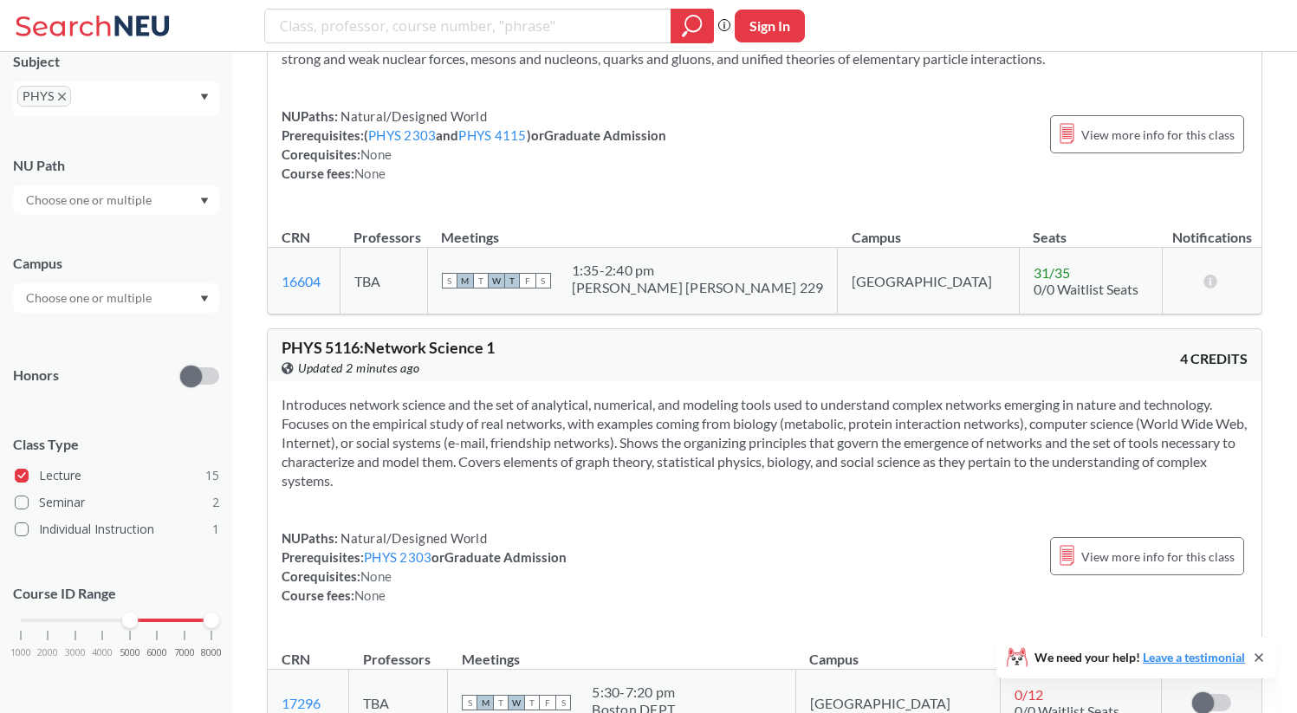
scroll to position [144, 0]
